Goal: Use online tool/utility: Utilize a website feature to perform a specific function

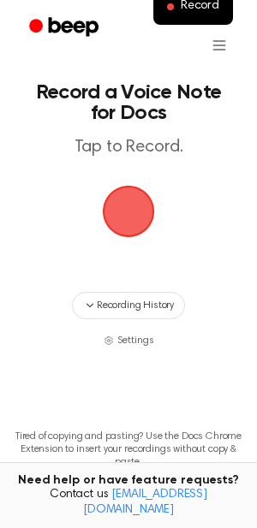
click at [121, 215] on span "button" at bounding box center [128, 211] width 48 height 48
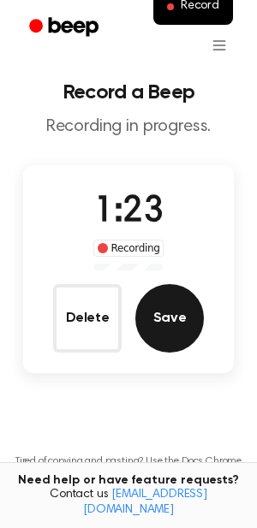
click at [154, 334] on button "Save" at bounding box center [169, 318] width 68 height 68
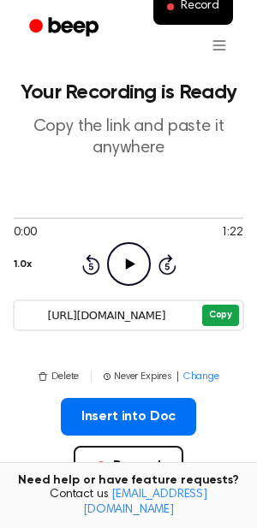
click at [214, 315] on button "Copy" at bounding box center [220, 315] width 37 height 21
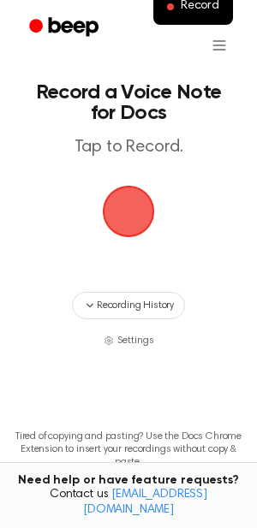
click at [145, 198] on span "button" at bounding box center [128, 211] width 48 height 48
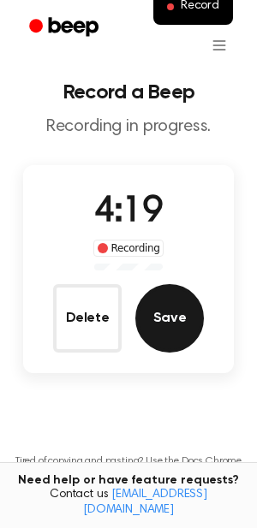
click at [193, 329] on button "Save" at bounding box center [169, 318] width 68 height 68
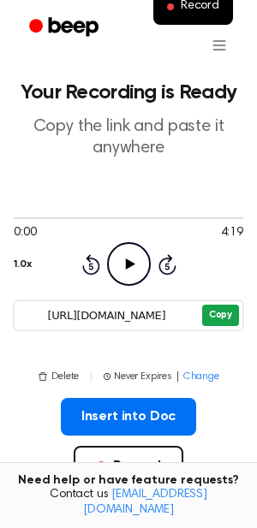
click at [220, 316] on button "Copy" at bounding box center [220, 315] width 37 height 21
